Goal: Task Accomplishment & Management: Manage account settings

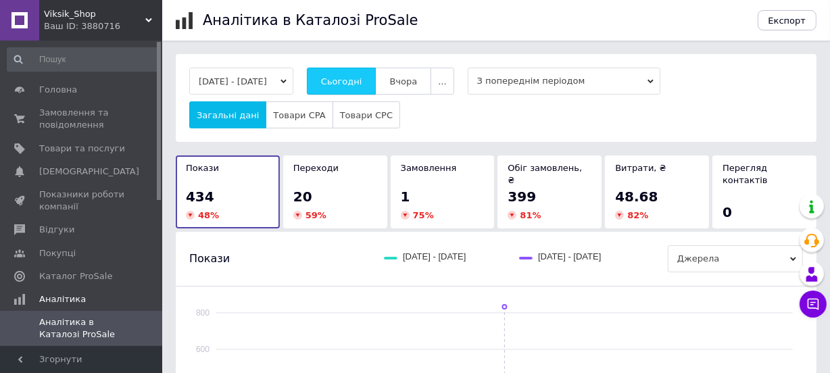
click at [356, 84] on span "Сьогодні" at bounding box center [341, 81] width 41 height 10
click at [72, 150] on span "Товари та послуги" at bounding box center [82, 149] width 86 height 12
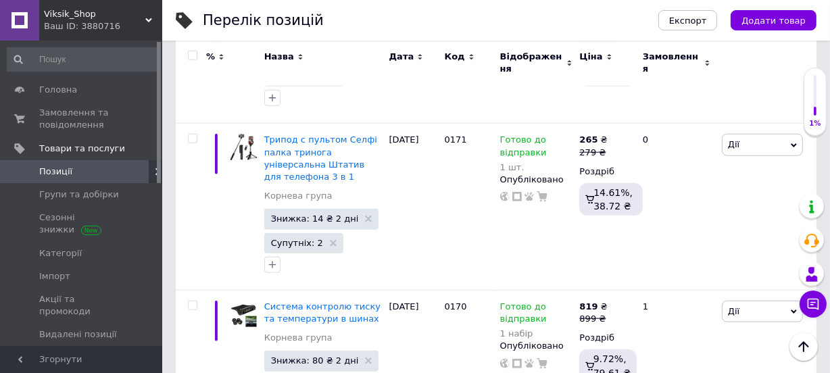
scroll to position [1229, 0]
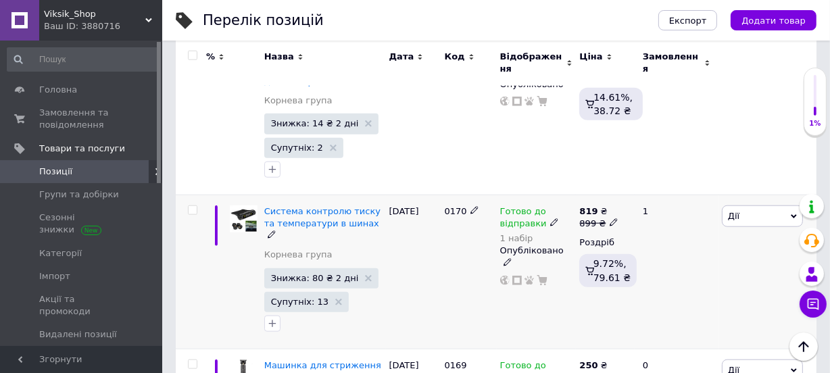
click at [516, 233] on div "1 набір" at bounding box center [536, 238] width 73 height 10
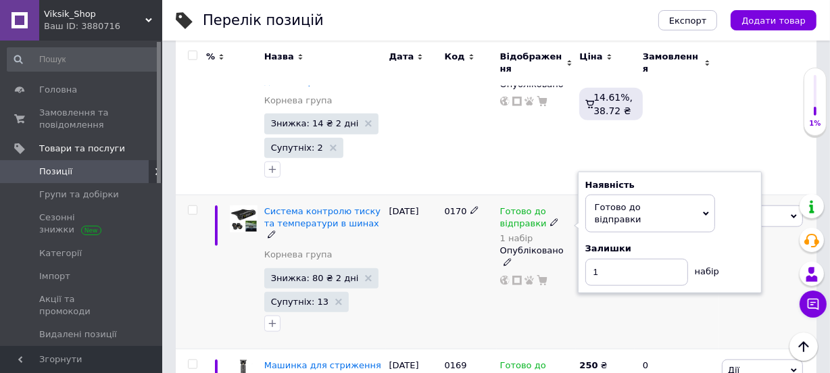
click at [740, 179] on div "Наявність Готово до відправки В наявності Немає в наявності Під замовлення Зали…" at bounding box center [669, 232] width 169 height 107
drag, startPoint x: 614, startPoint y: 176, endPoint x: 617, endPoint y: 203, distance: 27.2
click at [615, 259] on input "1" at bounding box center [636, 272] width 103 height 27
type input "2"
click at [560, 235] on div "Готово до відправки 1 набір Наявність [PERSON_NAME] до відправки В наявності Не…" at bounding box center [537, 272] width 80 height 154
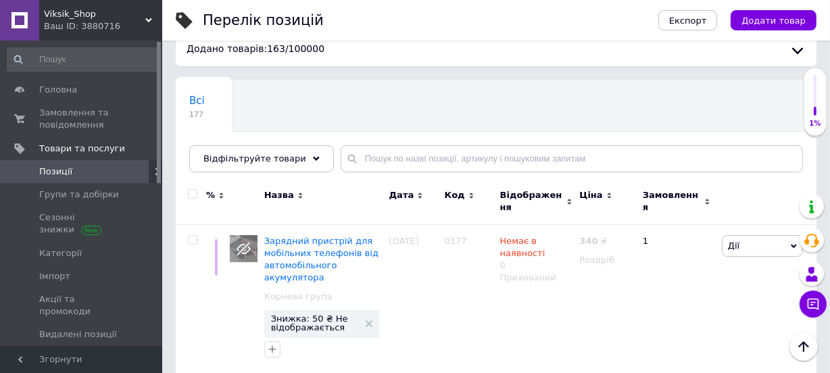
scroll to position [0, 0]
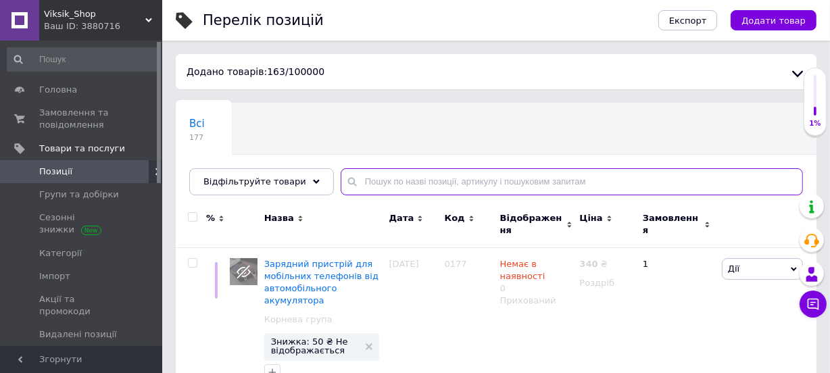
click at [412, 180] on input "text" at bounding box center [572, 181] width 462 height 27
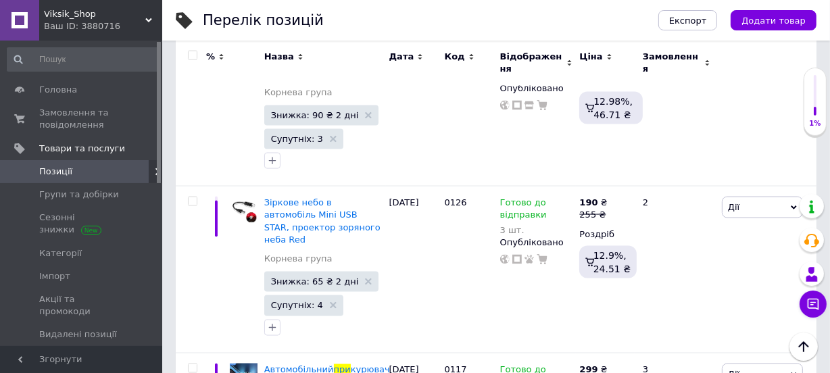
scroll to position [1872, 0]
type input "при"
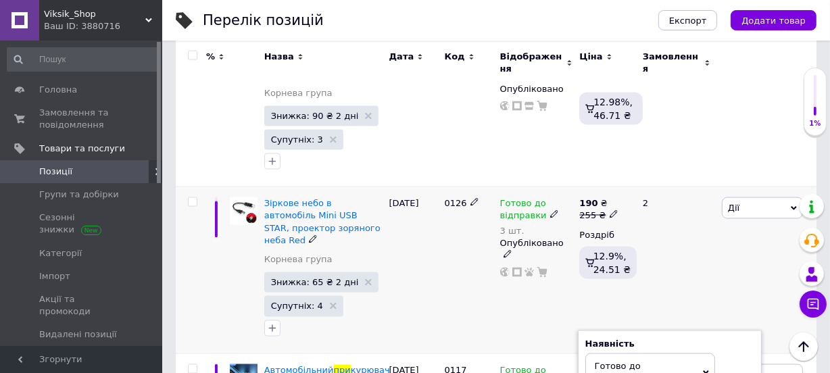
type input "6"
click at [427, 203] on div "[DATE]" at bounding box center [413, 270] width 55 height 166
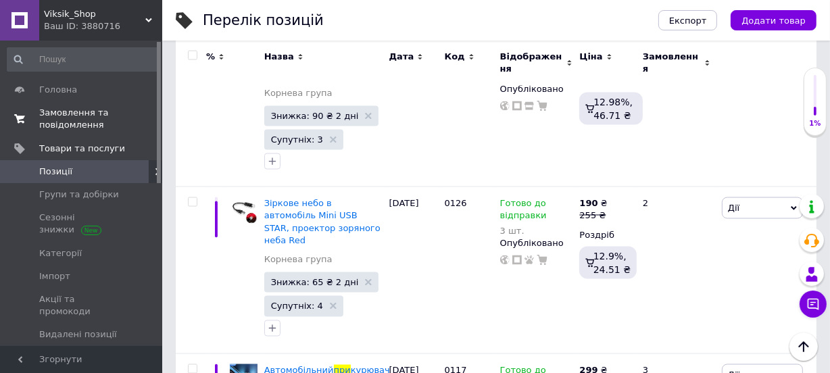
click at [74, 126] on span "Замовлення та повідомлення" at bounding box center [82, 119] width 86 height 24
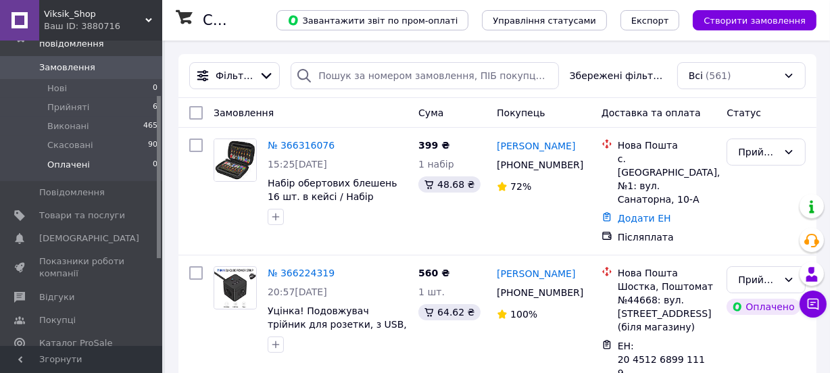
scroll to position [164, 0]
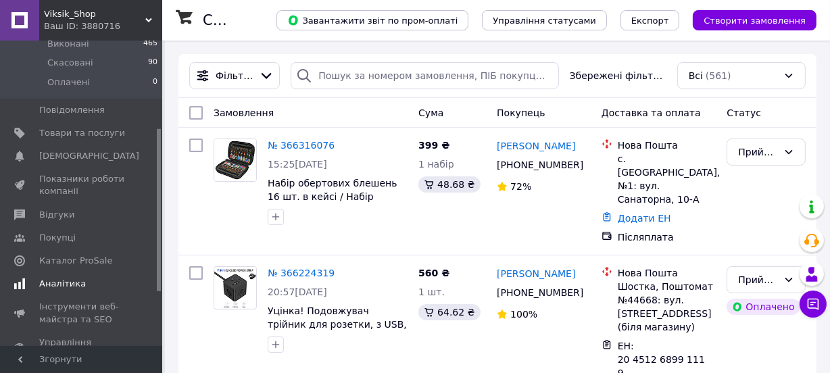
click at [44, 278] on span "Аналітика" at bounding box center [62, 284] width 47 height 12
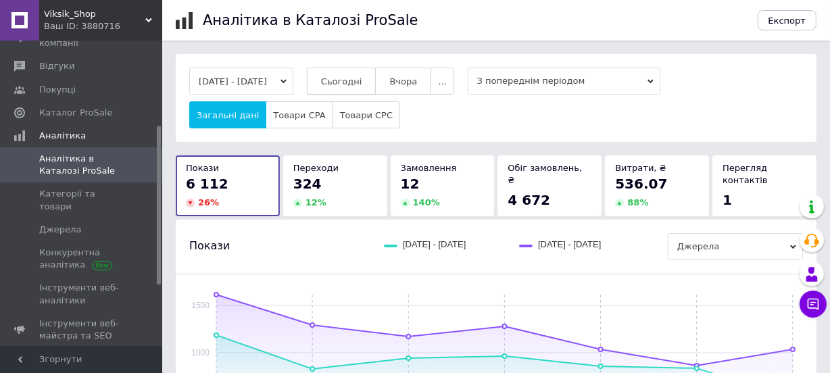
click at [358, 73] on button "Сьогодні" at bounding box center [342, 81] width 70 height 27
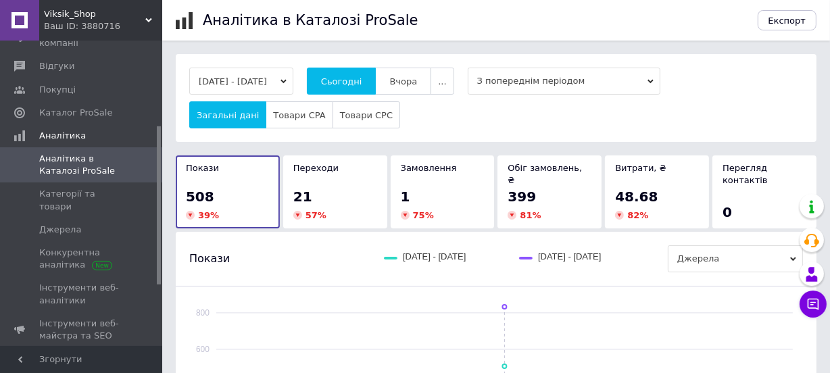
click at [307, 68] on button "Сьогодні" at bounding box center [342, 81] width 70 height 27
click at [362, 80] on span "Сьогодні" at bounding box center [341, 81] width 41 height 10
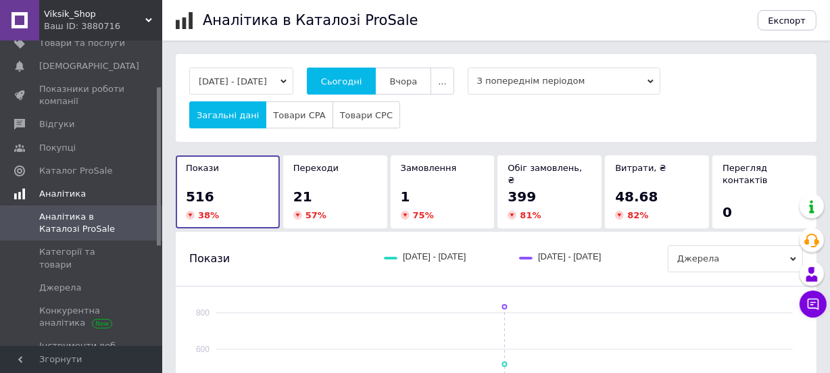
scroll to position [81, 0]
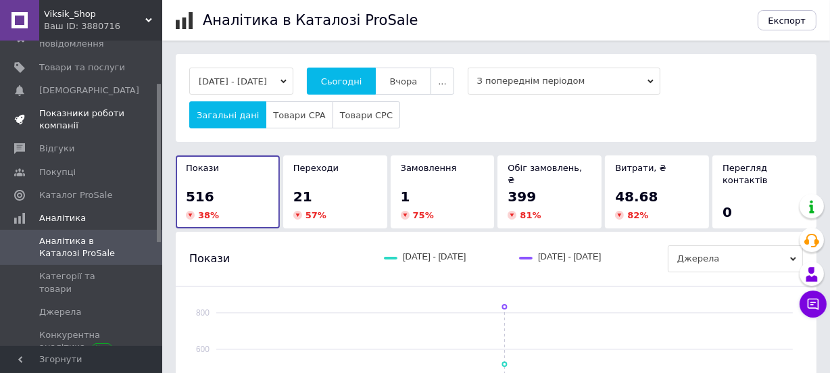
click at [56, 118] on span "Показники роботи компанії" at bounding box center [82, 119] width 86 height 24
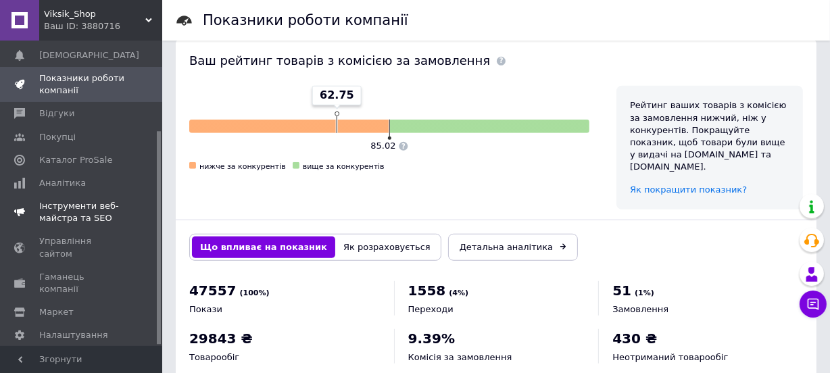
scroll to position [128, 0]
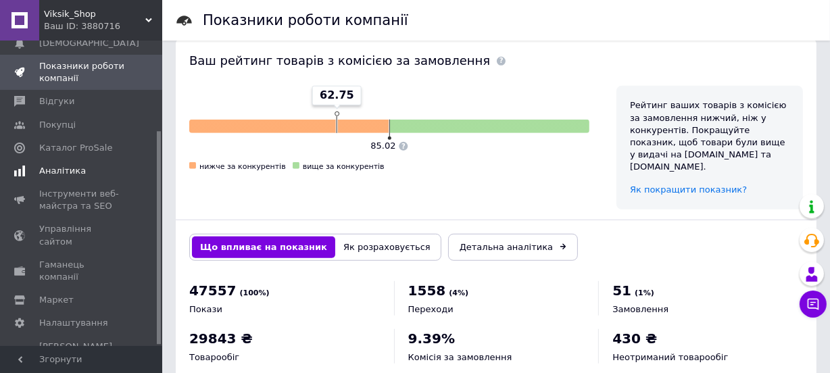
click at [56, 176] on span "Аналітика" at bounding box center [62, 171] width 47 height 12
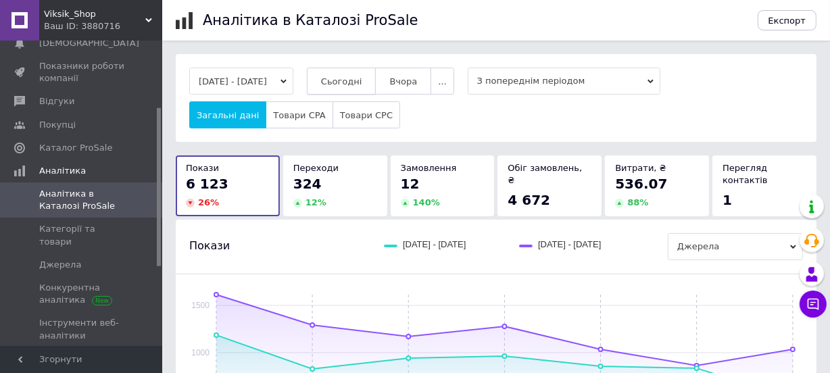
click at [374, 76] on button "Сьогодні" at bounding box center [342, 81] width 70 height 27
